Goal: Task Accomplishment & Management: Use online tool/utility

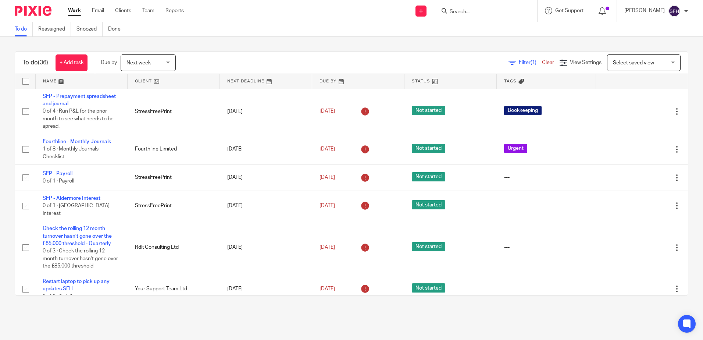
click at [173, 86] on link at bounding box center [174, 81] width 92 height 15
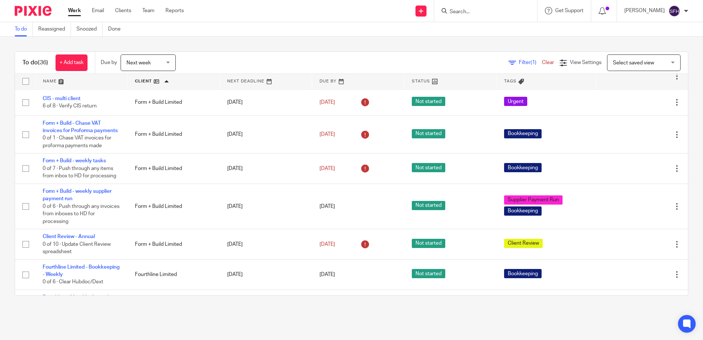
scroll to position [184, 0]
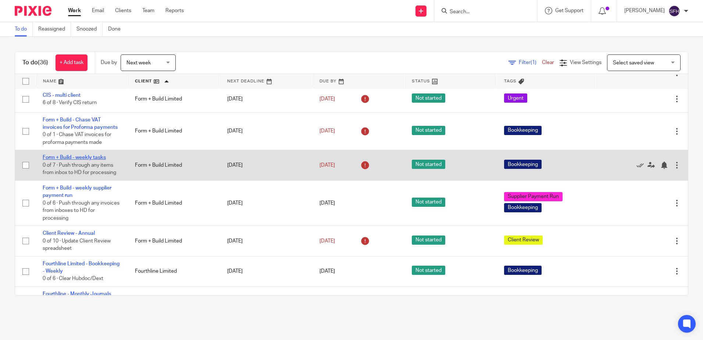
click at [98, 160] on link "Form + Build - weekly tasks" at bounding box center [74, 157] width 63 height 5
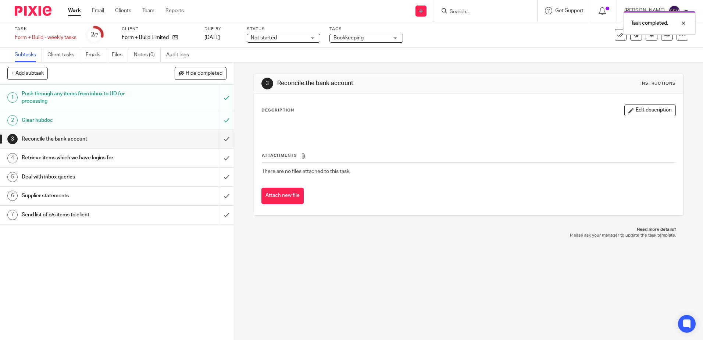
click at [219, 140] on input "submit" at bounding box center [117, 139] width 234 height 18
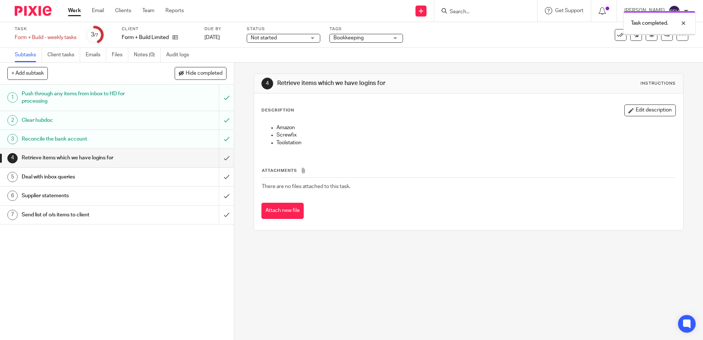
click at [221, 162] on input "submit" at bounding box center [117, 158] width 234 height 18
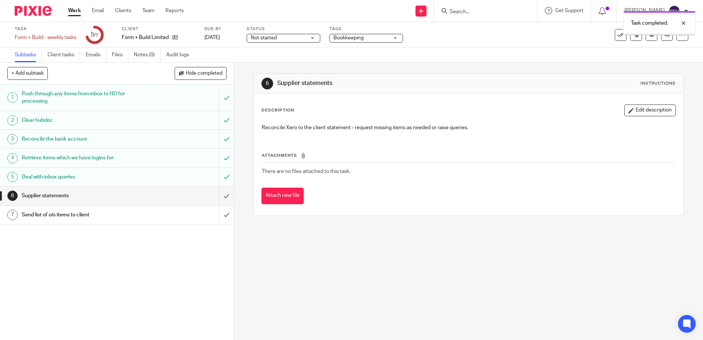
click at [221, 216] on input "submit" at bounding box center [117, 214] width 234 height 18
click at [222, 196] on input "submit" at bounding box center [117, 195] width 234 height 18
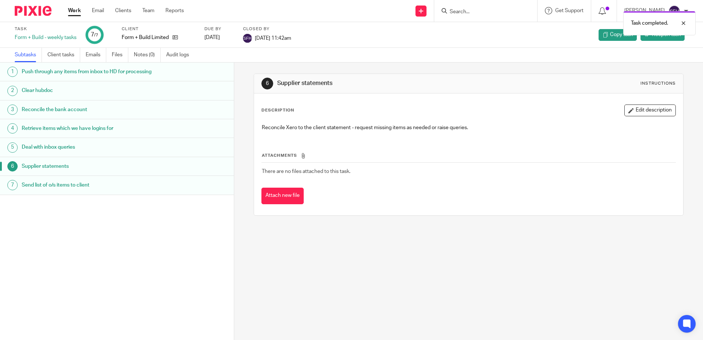
click at [80, 13] on link "Work" at bounding box center [74, 10] width 13 height 7
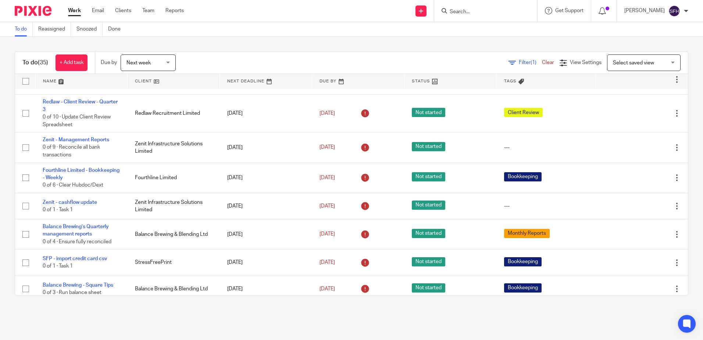
scroll to position [257, 0]
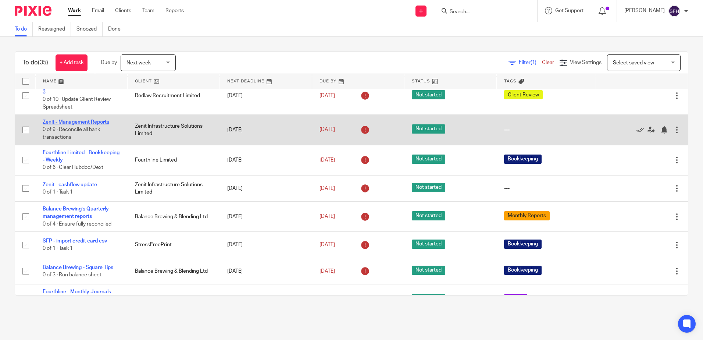
click at [81, 119] on link "Zenit - Management Reports" at bounding box center [76, 121] width 67 height 5
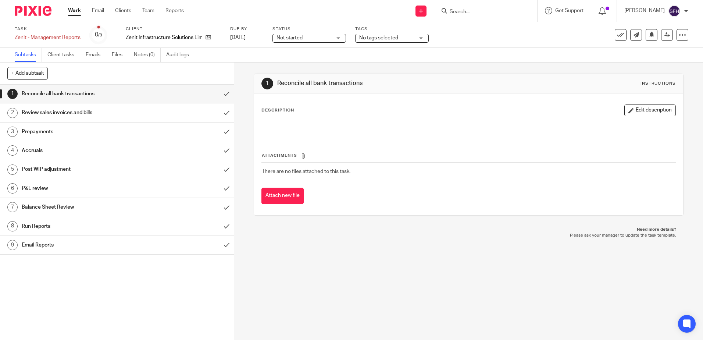
click at [59, 170] on h1 "Post WIP adjustment" at bounding box center [85, 169] width 126 height 11
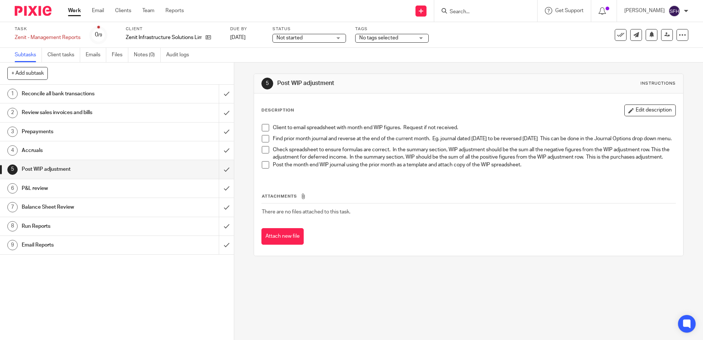
click at [54, 95] on h1 "Reconcile all bank transactions" at bounding box center [85, 93] width 126 height 11
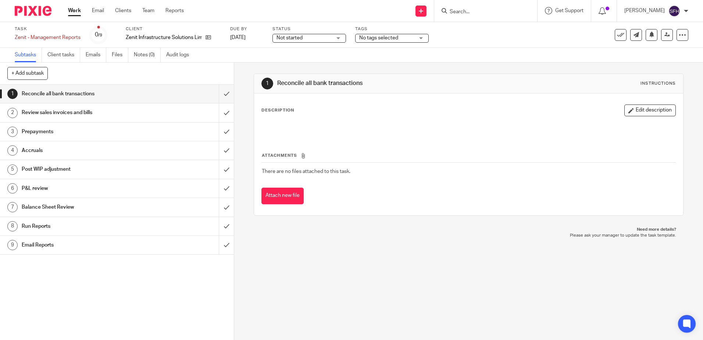
click at [157, 119] on link "2 Review sales invoices and bills" at bounding box center [109, 112] width 219 height 18
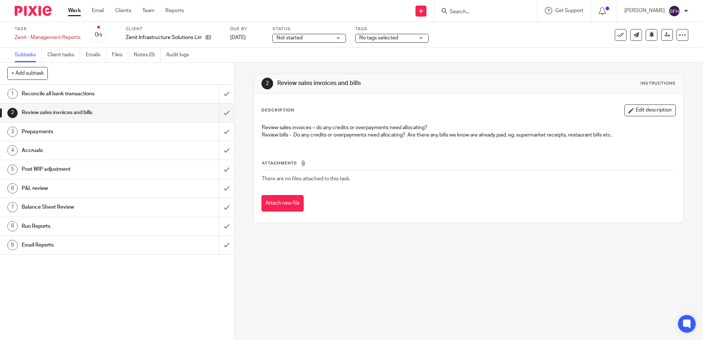
click at [158, 129] on div "Prepayments" at bounding box center [117, 131] width 190 height 11
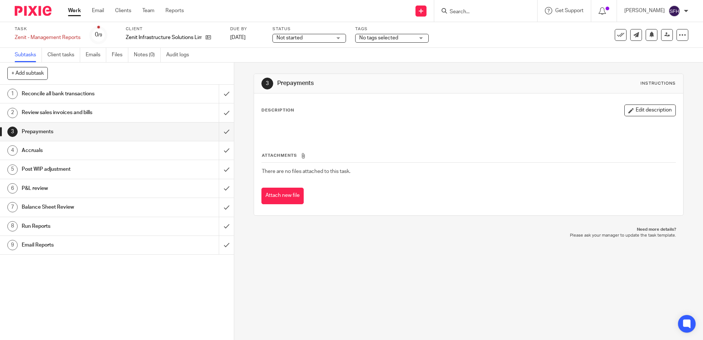
click at [69, 10] on link "Work" at bounding box center [74, 10] width 13 height 7
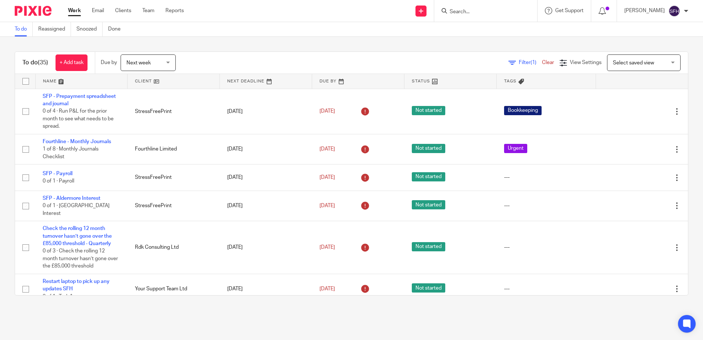
click at [167, 85] on link at bounding box center [174, 81] width 92 height 15
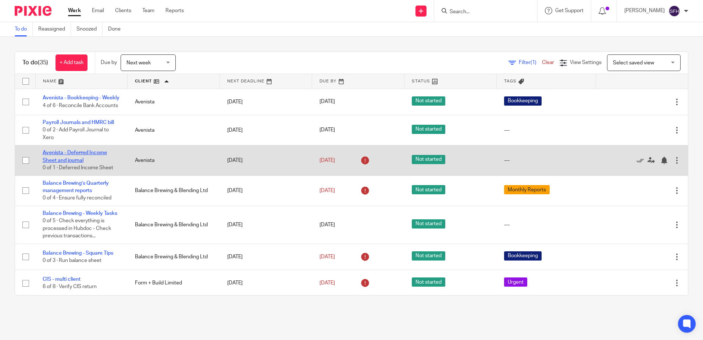
click at [84, 162] on link "Avenista - Deferred Income Sheet and journal" at bounding box center [75, 156] width 64 height 12
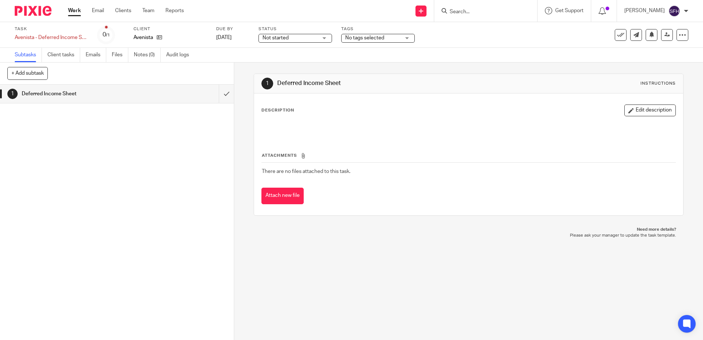
click at [79, 11] on link "Work" at bounding box center [74, 10] width 13 height 7
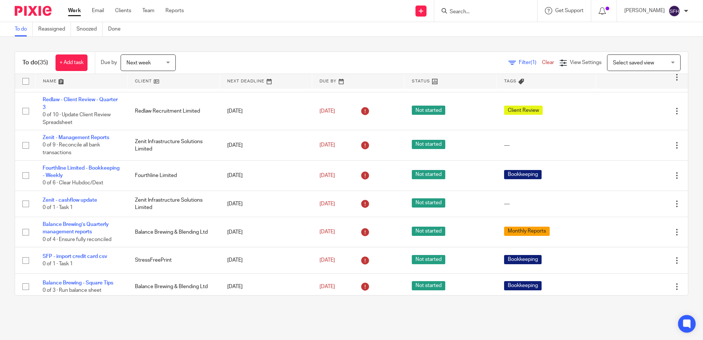
scroll to position [147, 0]
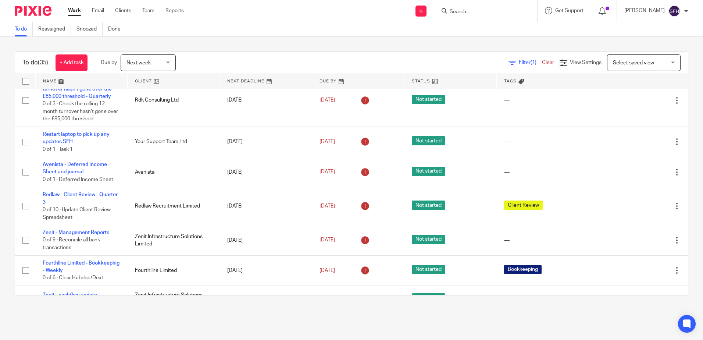
click at [163, 81] on link at bounding box center [174, 81] width 92 height 15
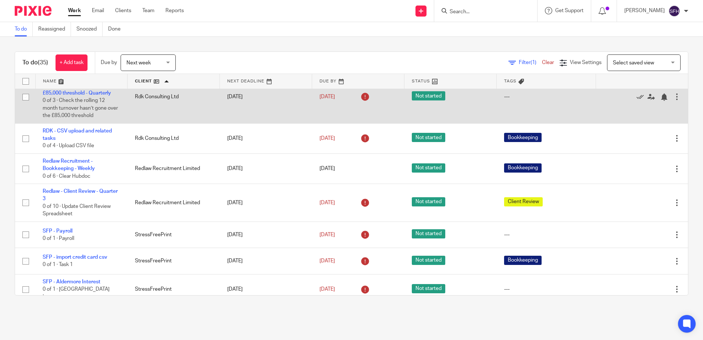
scroll to position [469, 0]
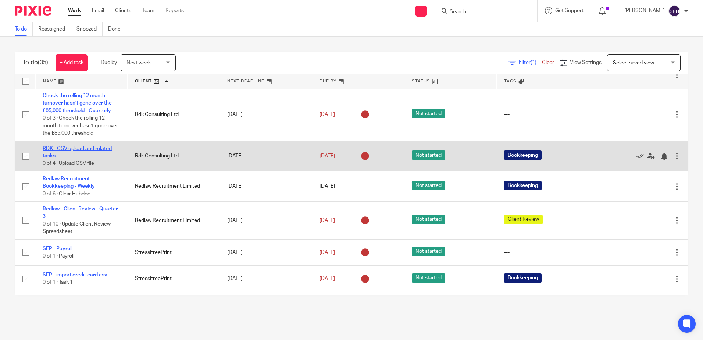
click at [92, 158] on link "RDK - CSV upload and related tasks" at bounding box center [77, 152] width 69 height 12
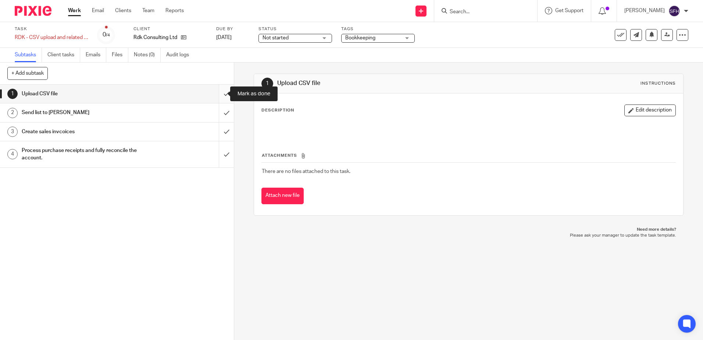
click at [217, 98] on input "submit" at bounding box center [117, 94] width 234 height 18
drag, startPoint x: 221, startPoint y: 111, endPoint x: 221, endPoint y: 116, distance: 5.1
click at [221, 111] on input "submit" at bounding box center [117, 112] width 234 height 18
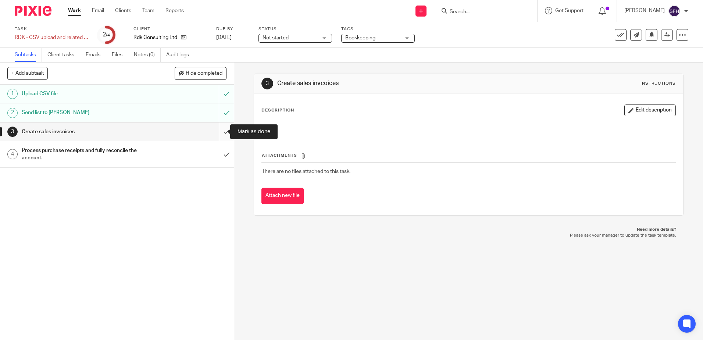
click at [214, 132] on input "submit" at bounding box center [117, 131] width 234 height 18
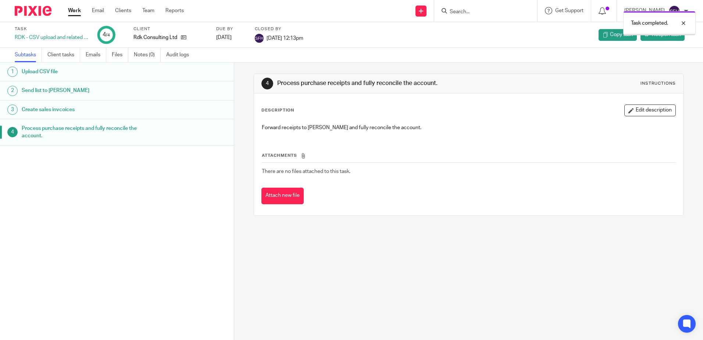
click at [75, 11] on link "Work" at bounding box center [74, 10] width 13 height 7
